Goal: Information Seeking & Learning: Learn about a topic

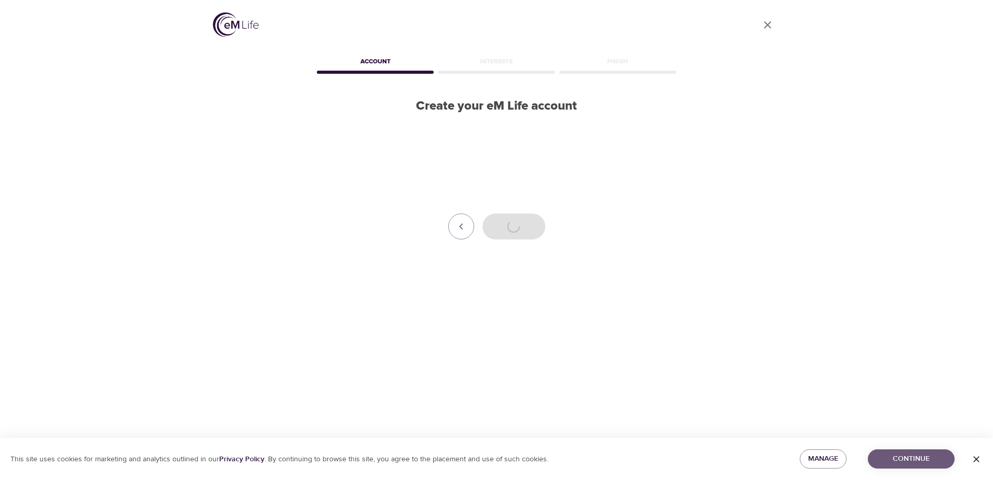
click at [906, 450] on button "Continue" at bounding box center [911, 458] width 87 height 19
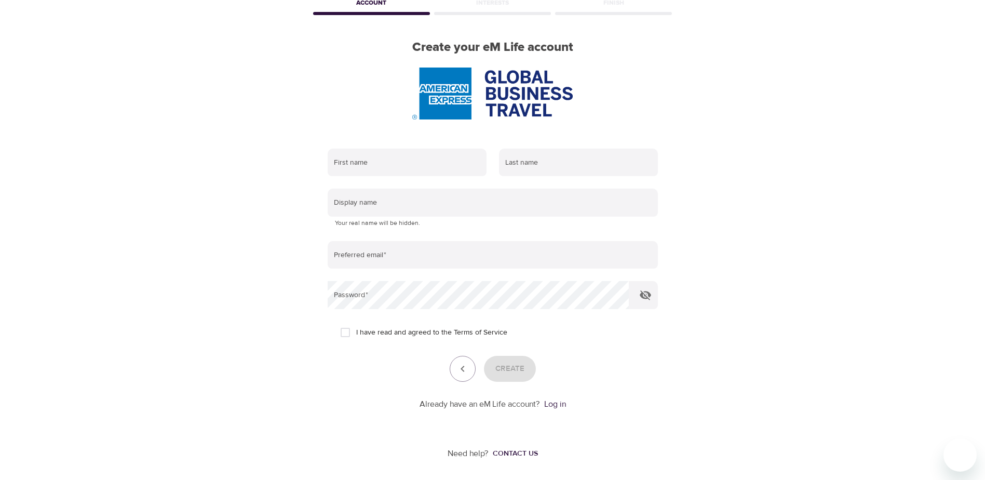
scroll to position [59, 0]
click at [550, 408] on link "Log in" at bounding box center [555, 403] width 22 height 10
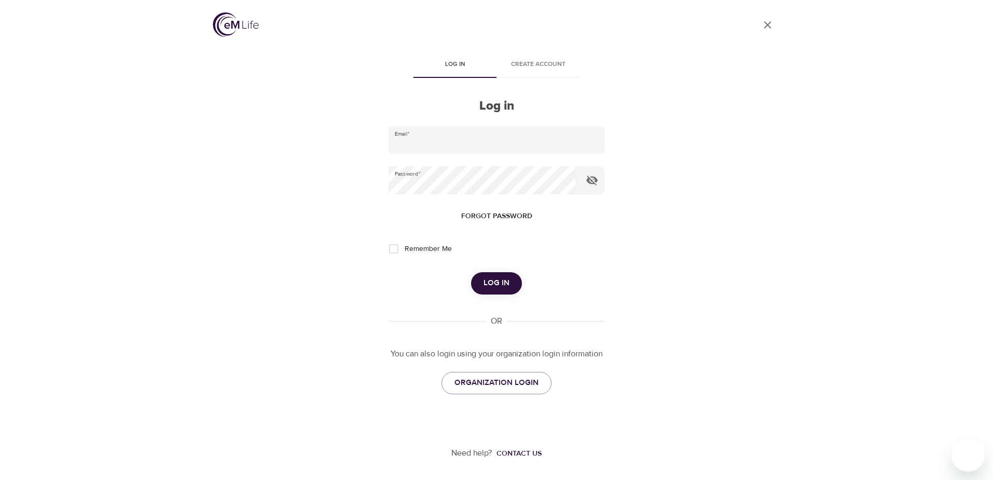
type input "[PERSON_NAME][EMAIL_ADDRESS][PERSON_NAME][DOMAIN_NAME]"
click at [501, 283] on span "Log in" at bounding box center [496, 283] width 26 height 14
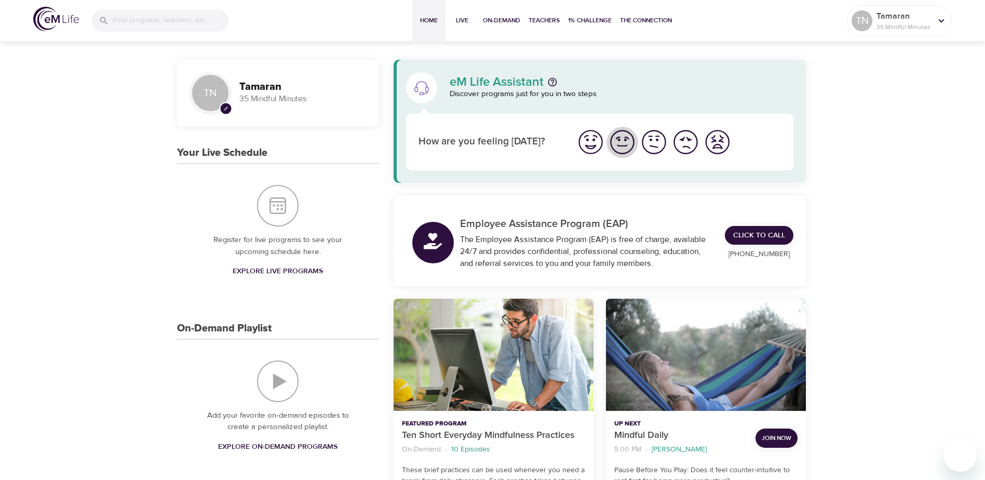
click at [617, 140] on img "I'm feeling good" at bounding box center [622, 142] width 29 height 29
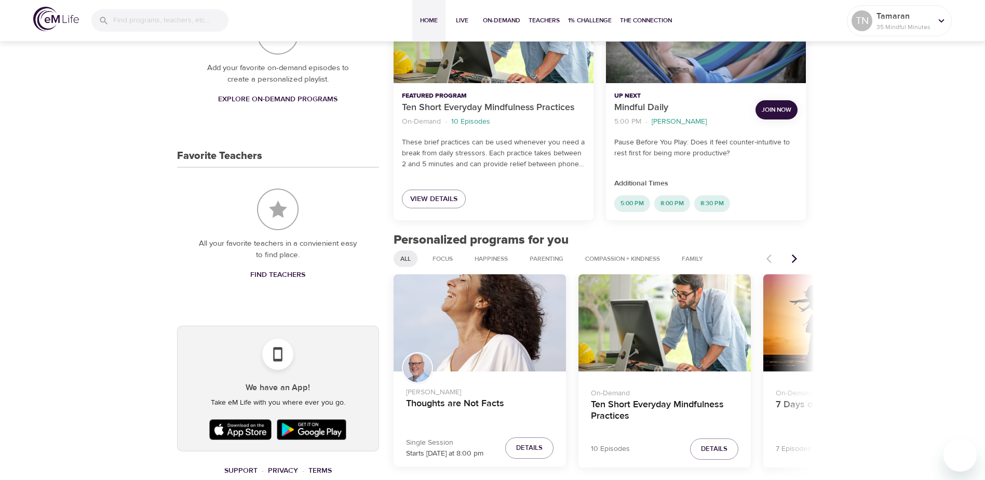
scroll to position [415, 0]
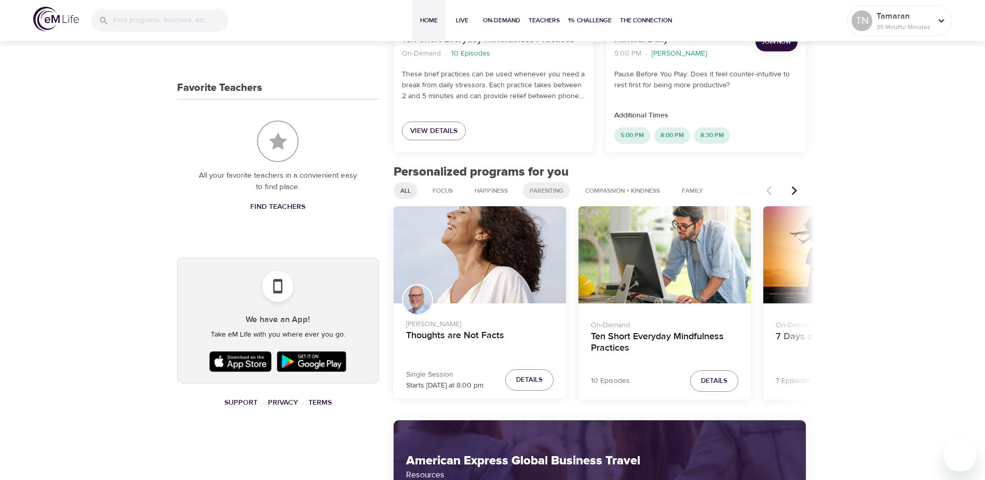
click at [546, 186] on span "Parenting" at bounding box center [546, 190] width 46 height 9
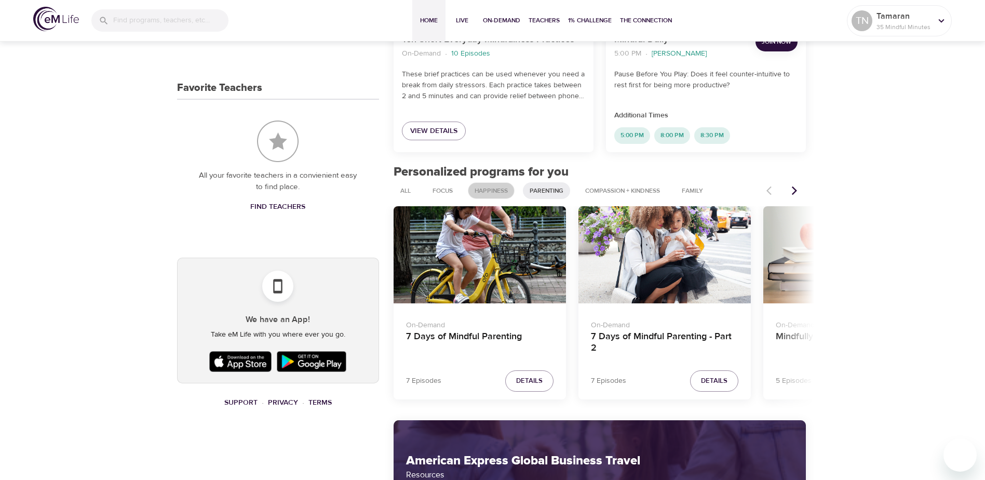
click at [486, 195] on span "Happiness" at bounding box center [491, 190] width 46 height 9
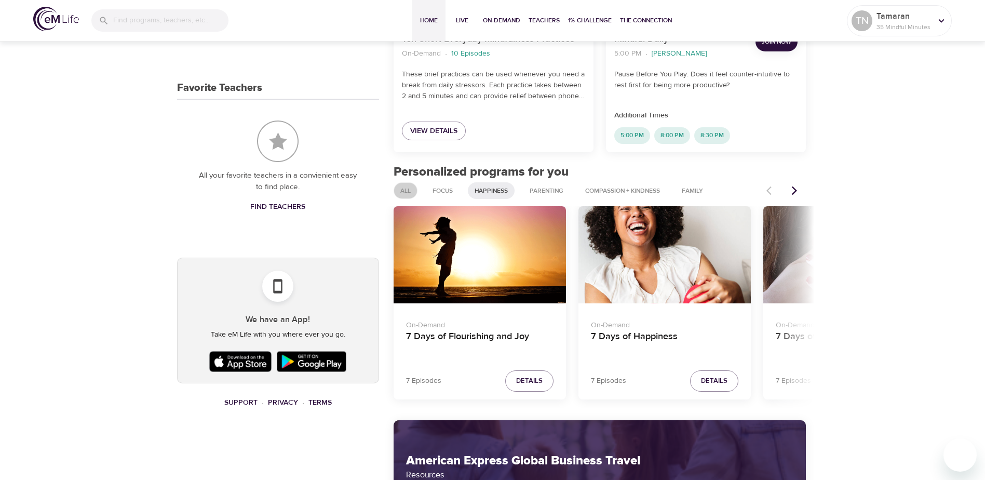
click at [411, 187] on span "All" at bounding box center [405, 190] width 23 height 9
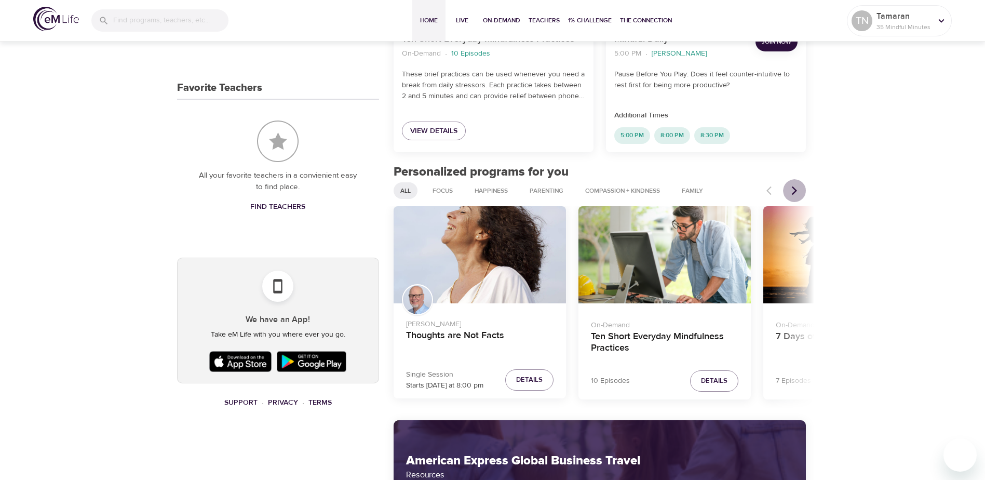
click at [795, 193] on icon "Next items" at bounding box center [794, 190] width 5 height 9
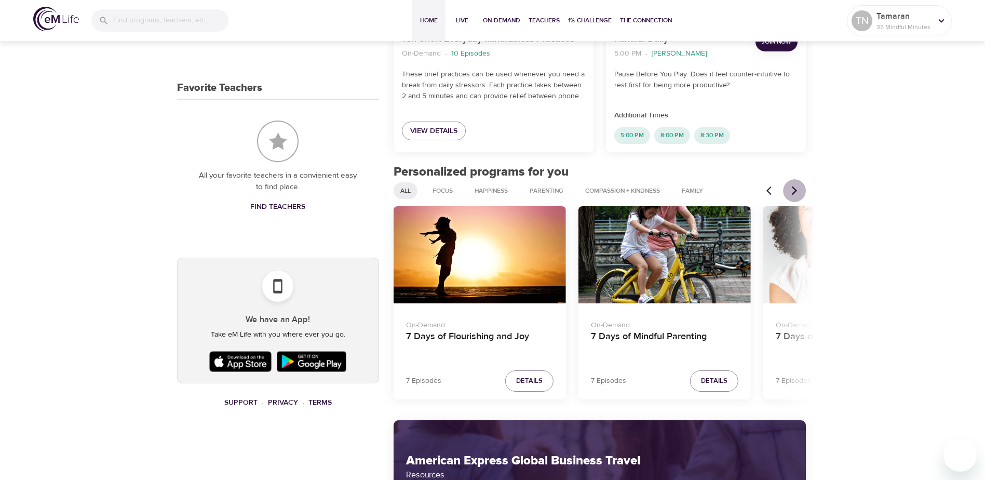
click at [795, 193] on icon "Next items" at bounding box center [794, 190] width 5 height 9
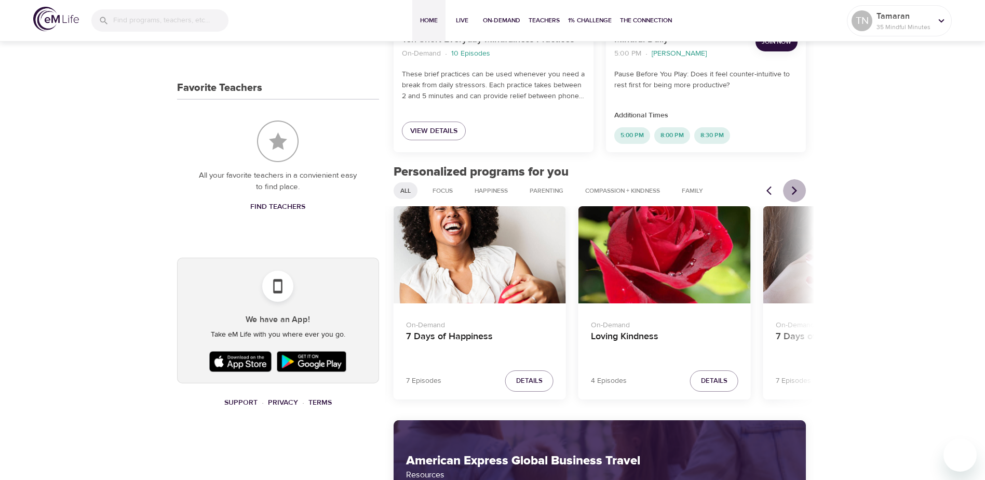
click at [795, 193] on icon "Next items" at bounding box center [794, 190] width 5 height 9
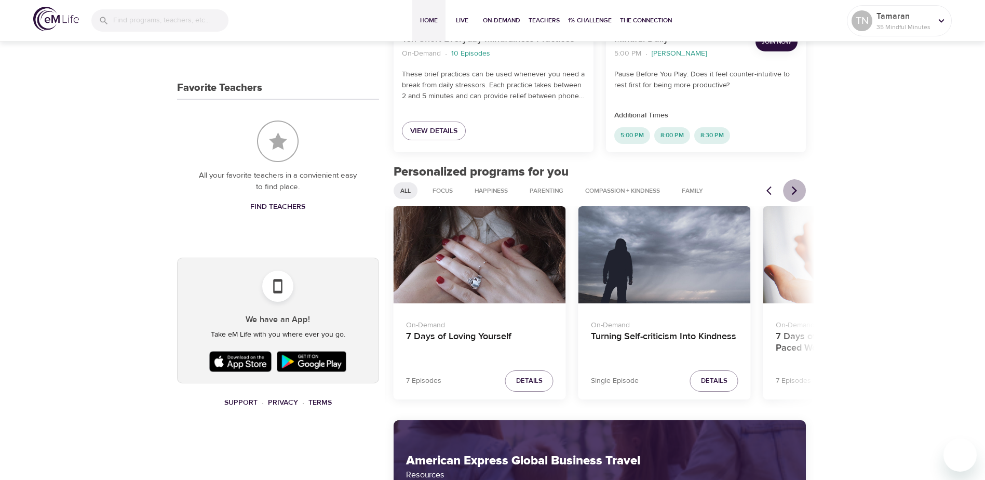
click at [795, 193] on icon "Next items" at bounding box center [794, 190] width 5 height 9
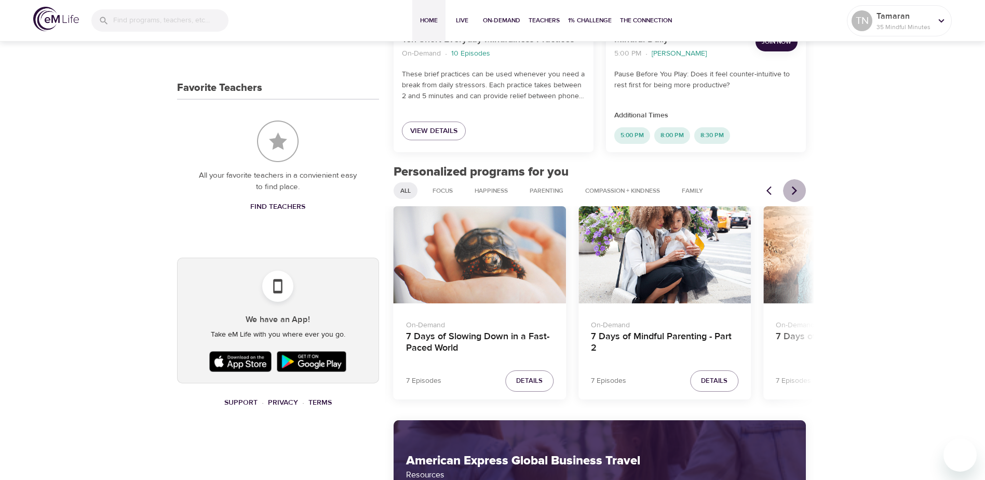
click at [795, 193] on icon "Next items" at bounding box center [794, 190] width 5 height 9
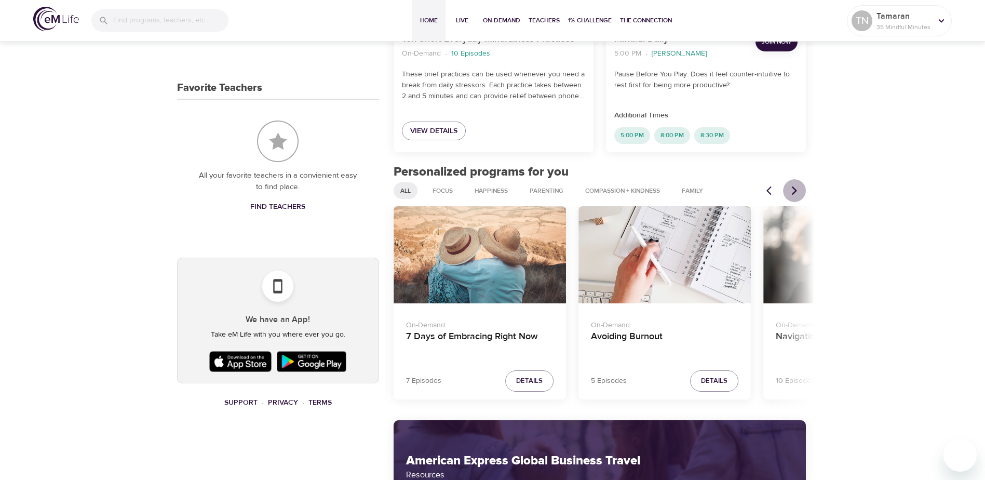
click at [795, 193] on icon "Next items" at bounding box center [794, 190] width 5 height 9
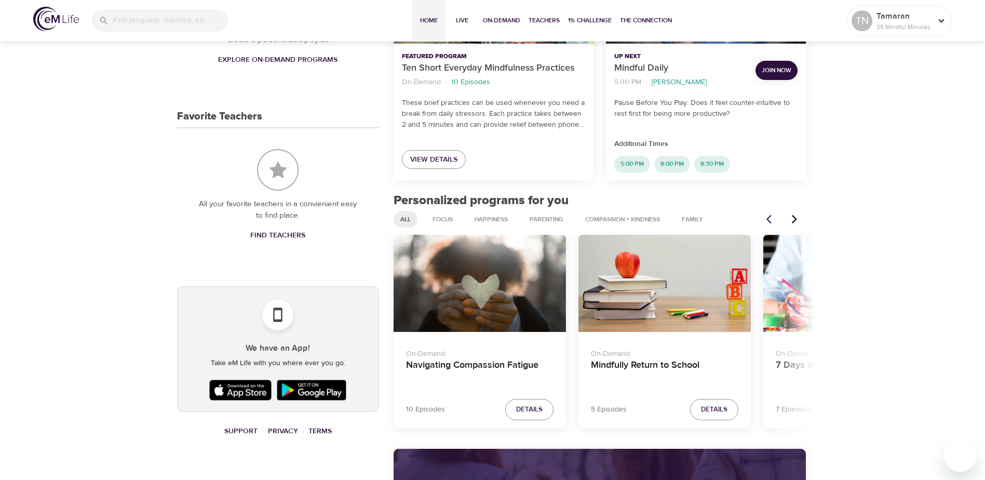
scroll to position [370, 0]
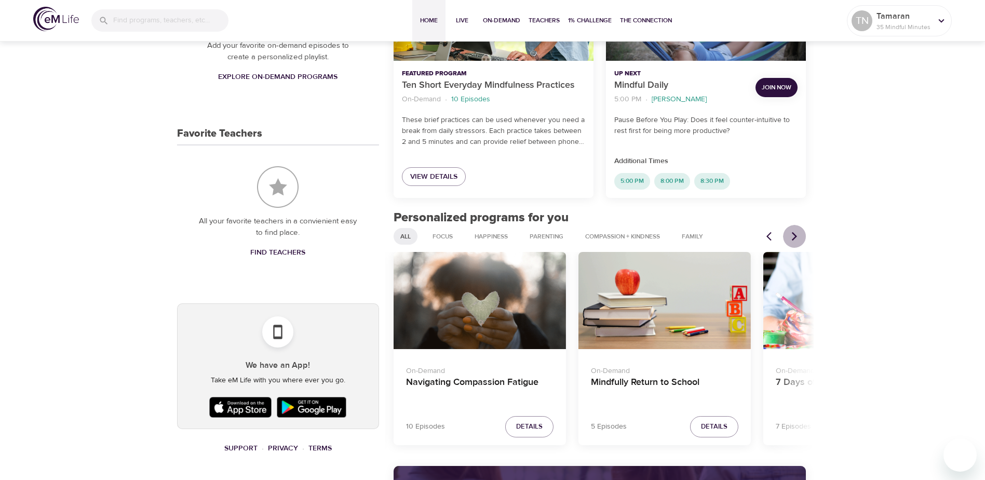
click at [794, 236] on icon "Next items" at bounding box center [794, 236] width 10 height 10
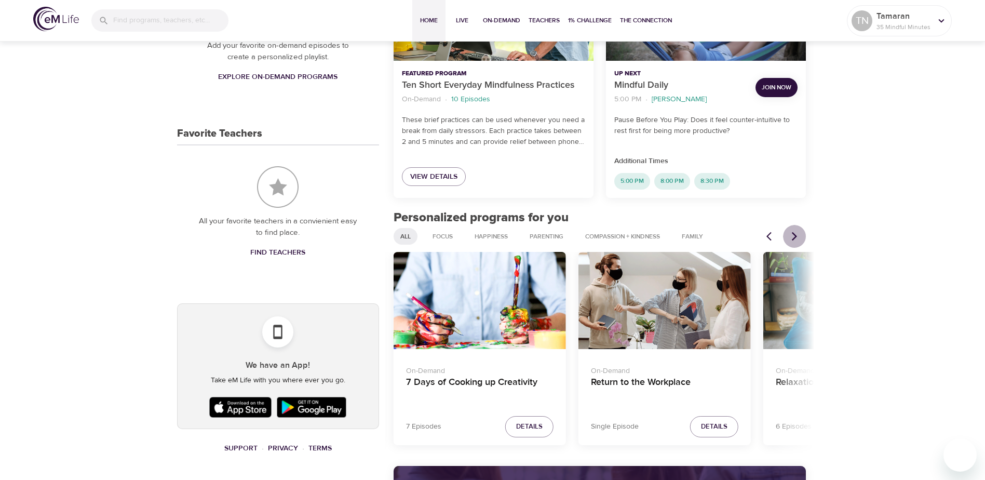
click at [794, 236] on icon "Next items" at bounding box center [794, 236] width 10 height 10
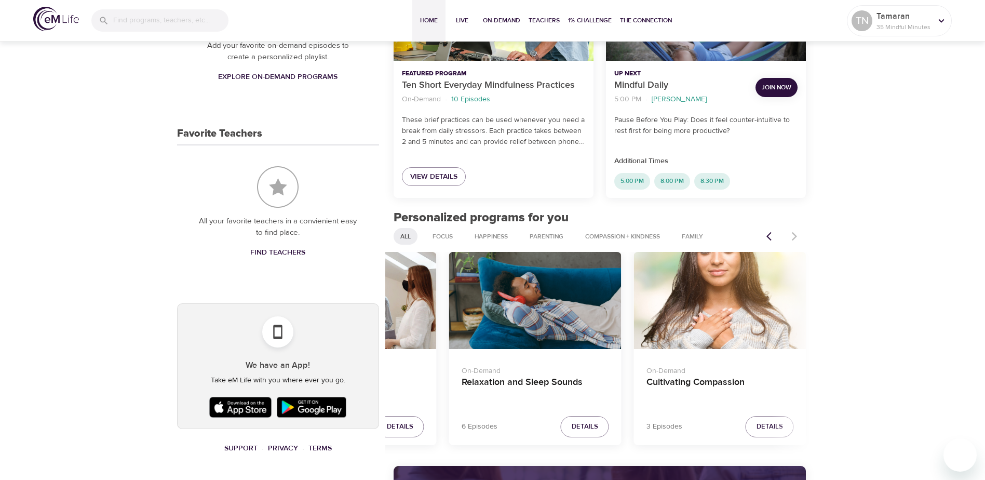
click at [794, 236] on div at bounding box center [783, 236] width 46 height 23
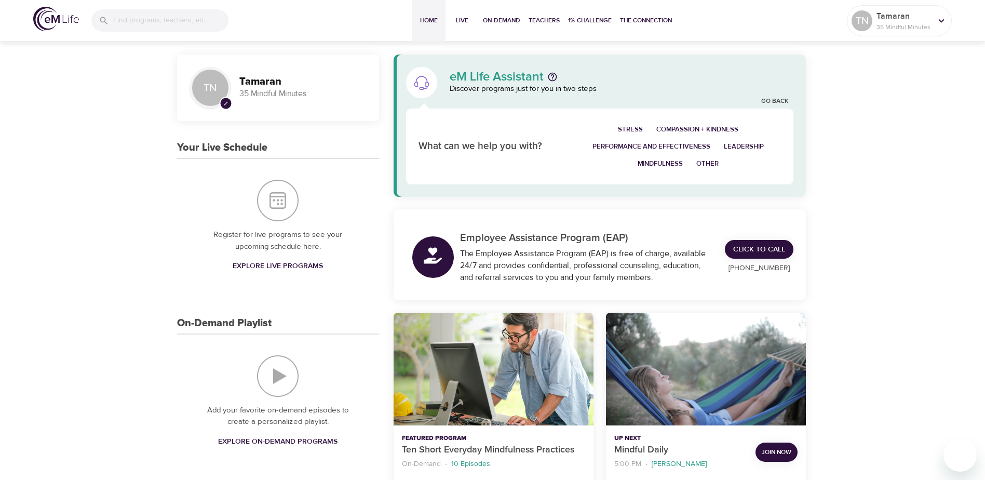
scroll to position [0, 0]
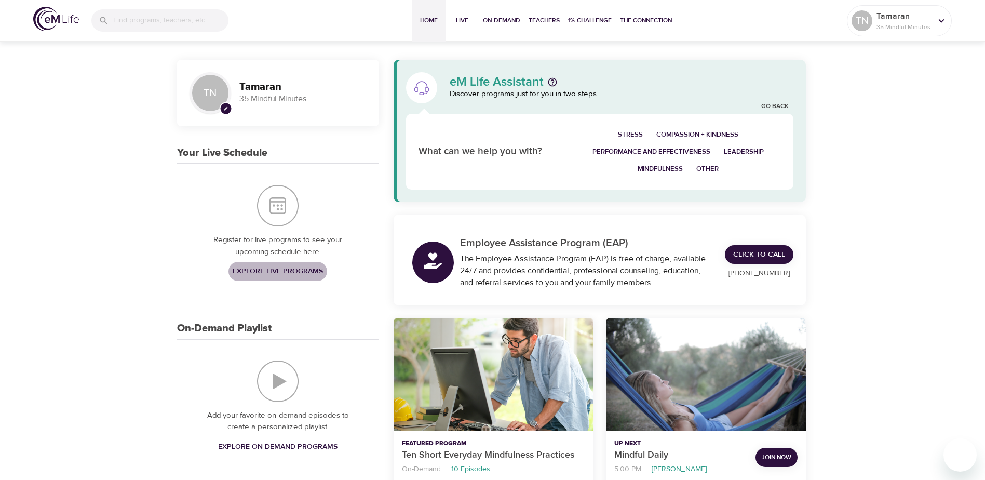
click at [270, 270] on span "Explore Live Programs" at bounding box center [278, 271] width 90 height 13
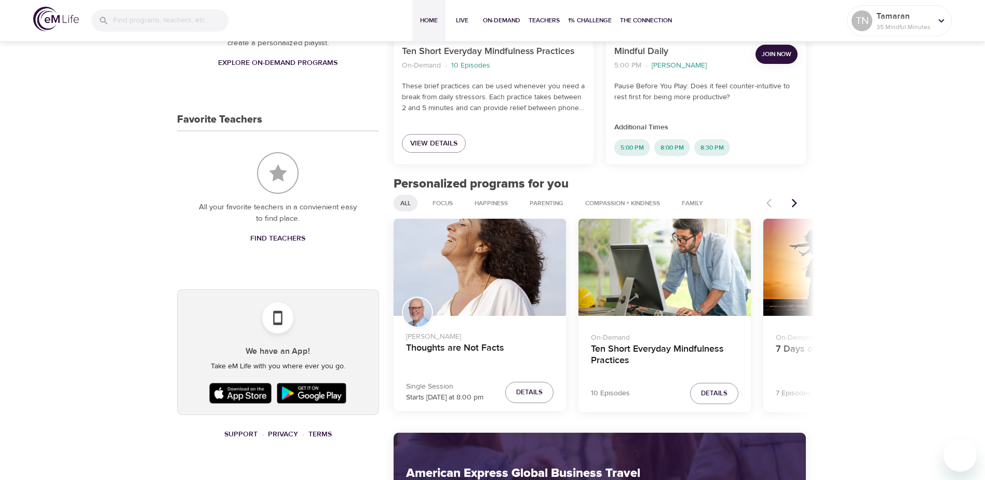
scroll to position [402, 0]
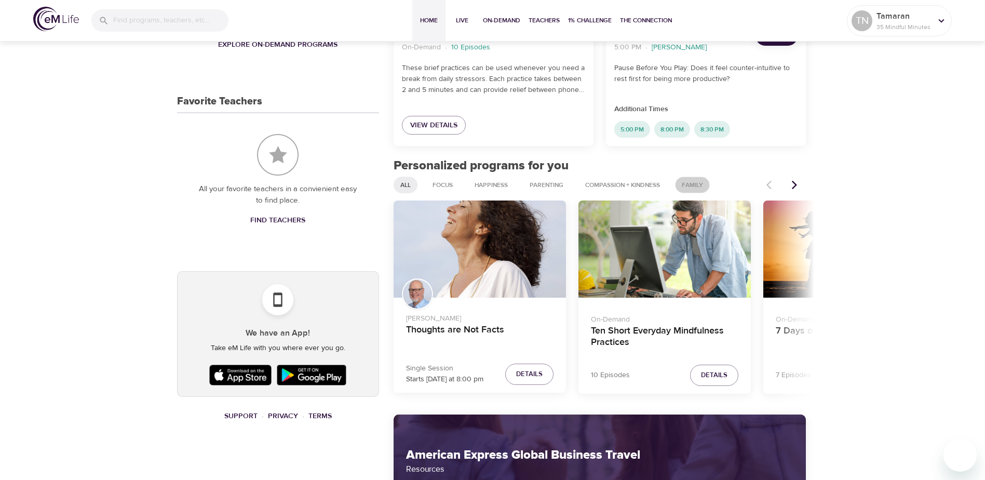
click at [703, 189] on span "Family" at bounding box center [693, 185] width 34 height 9
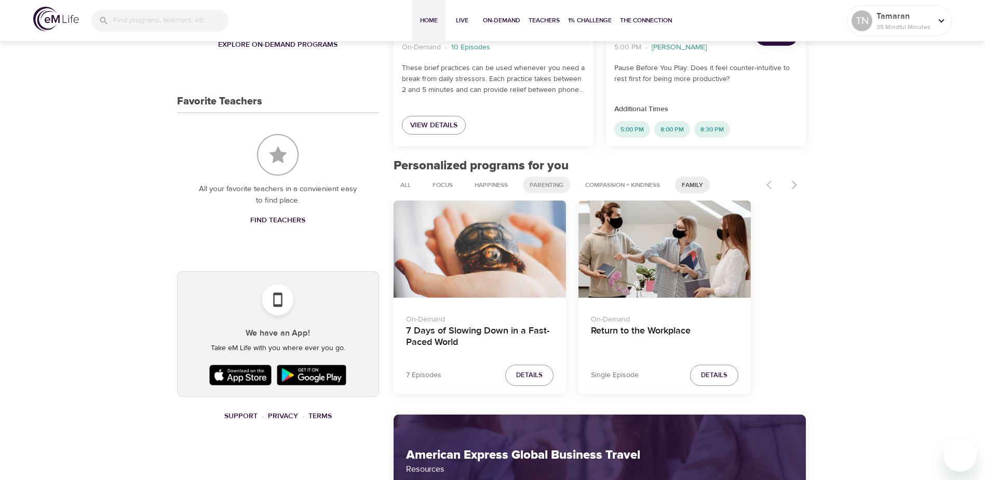
click at [545, 185] on span "Parenting" at bounding box center [546, 185] width 46 height 9
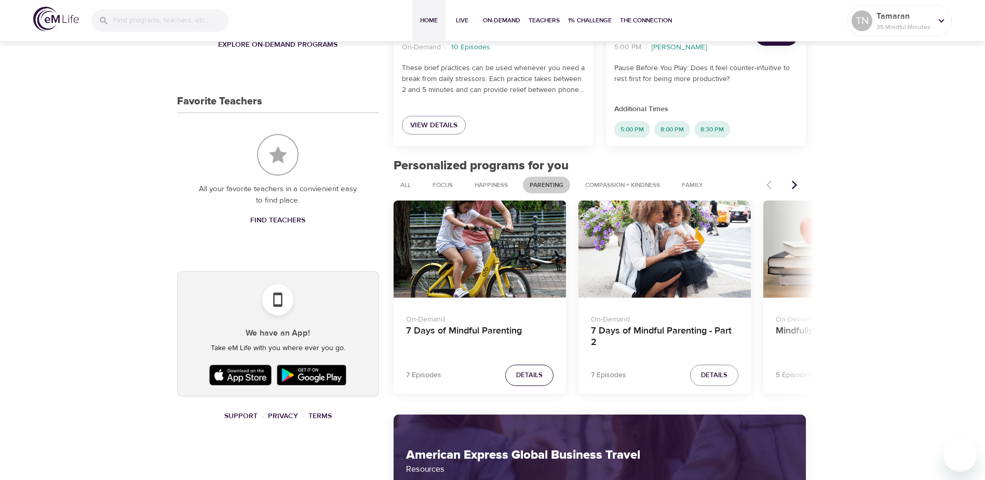
click at [529, 370] on span "Details" at bounding box center [529, 375] width 26 height 12
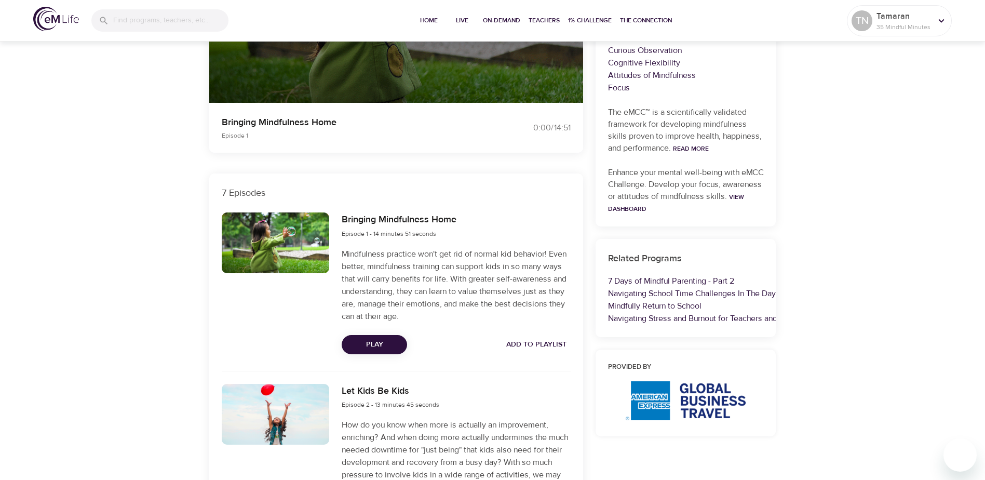
scroll to position [246, 0]
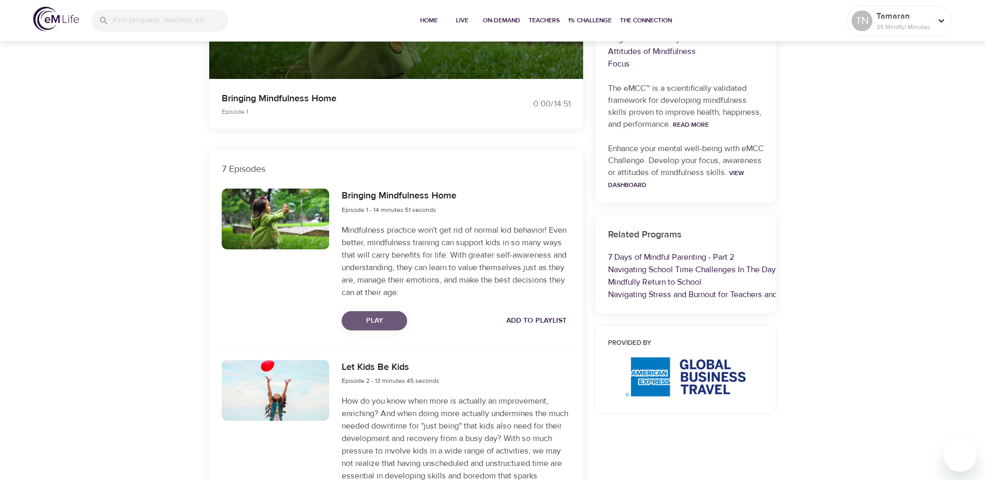
click at [371, 324] on span "Play" at bounding box center [374, 320] width 49 height 13
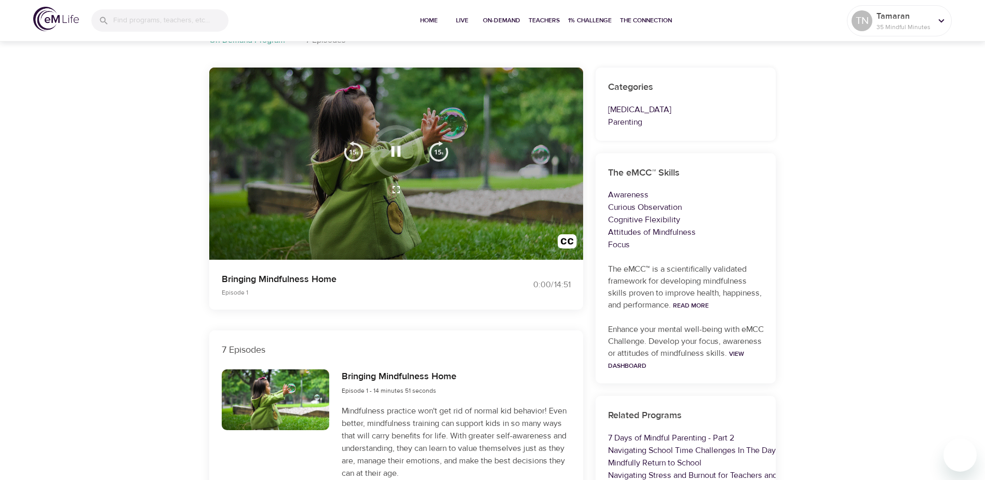
scroll to position [0, 0]
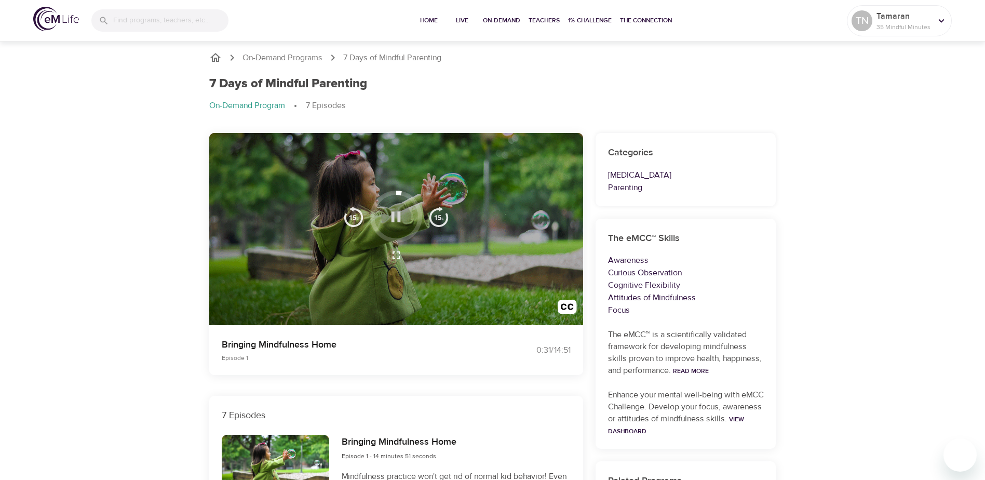
click at [391, 220] on icon "button" at bounding box center [396, 217] width 18 height 18
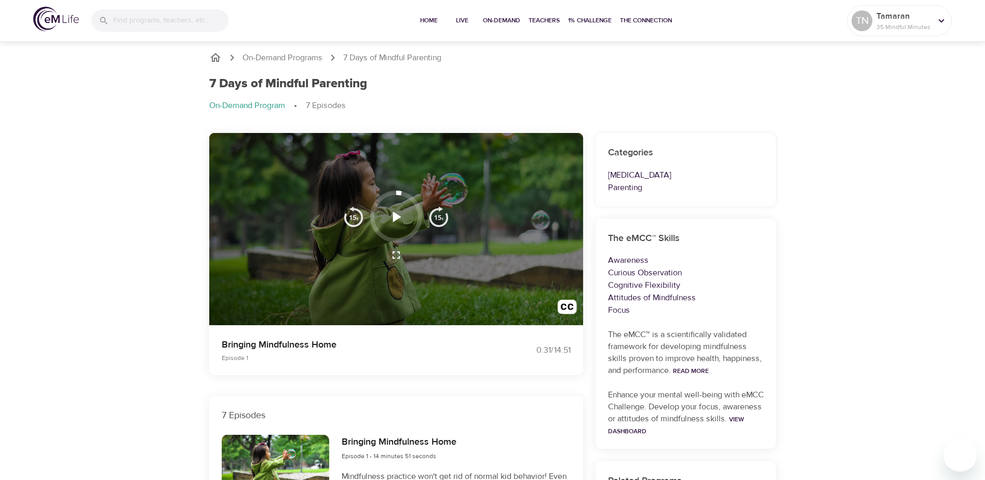
click at [393, 219] on icon "button" at bounding box center [397, 216] width 8 height 10
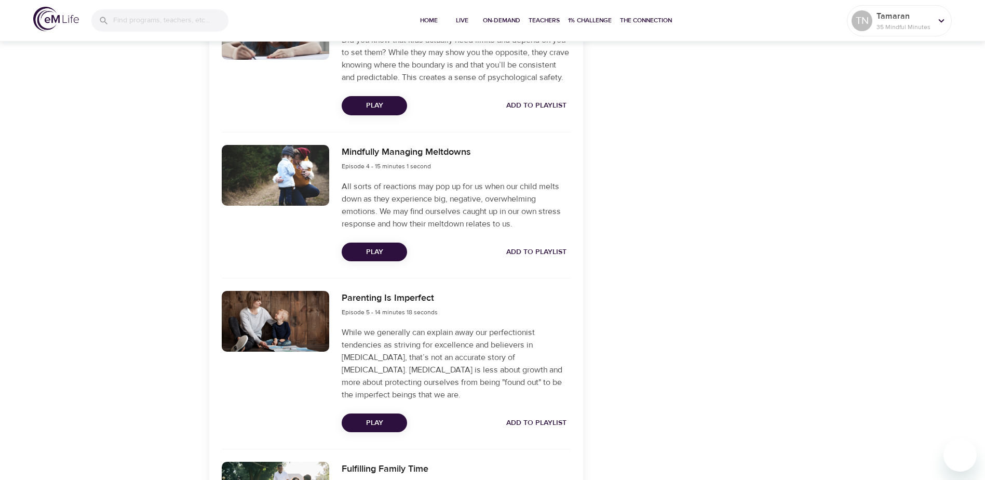
scroll to position [831, 0]
